Goal: Task Accomplishment & Management: Use online tool/utility

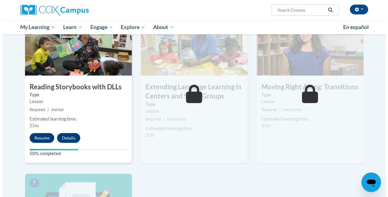
scroll to position [336, 0]
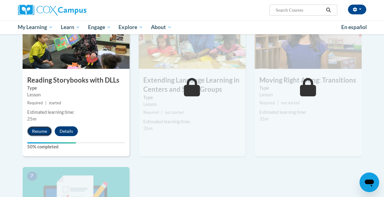
click at [40, 131] on button "Resume" at bounding box center [39, 131] width 25 height 10
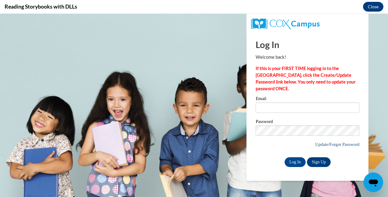
scroll to position [0, 0]
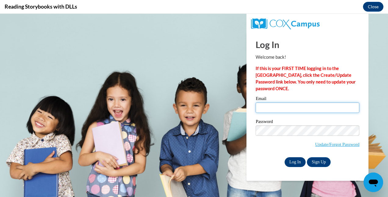
type input "[EMAIL_ADDRESS][DOMAIN_NAME]"
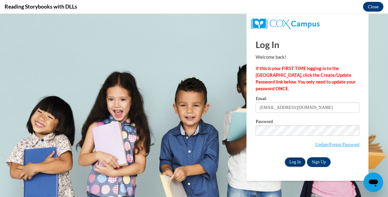
click at [294, 162] on input "Log In" at bounding box center [295, 162] width 21 height 10
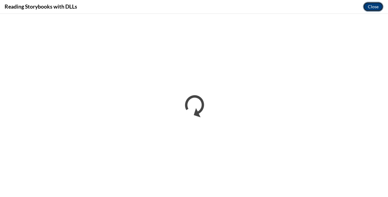
click at [375, 6] on button "Close" at bounding box center [373, 7] width 20 height 10
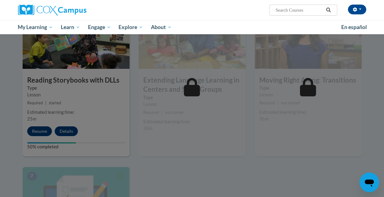
click at [188, 118] on div at bounding box center [192, 98] width 384 height 197
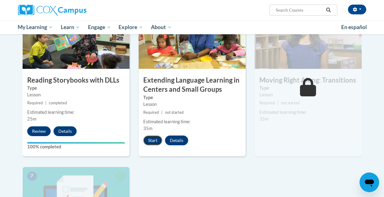
click at [153, 140] on button "Start" at bounding box center [152, 140] width 19 height 10
